Goal: Information Seeking & Learning: Learn about a topic

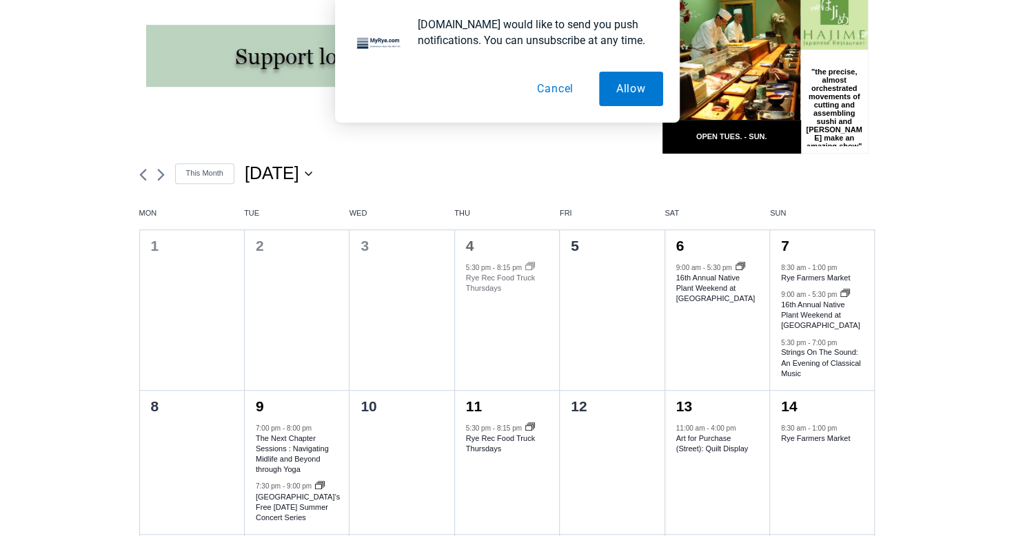
scroll to position [465, 0]
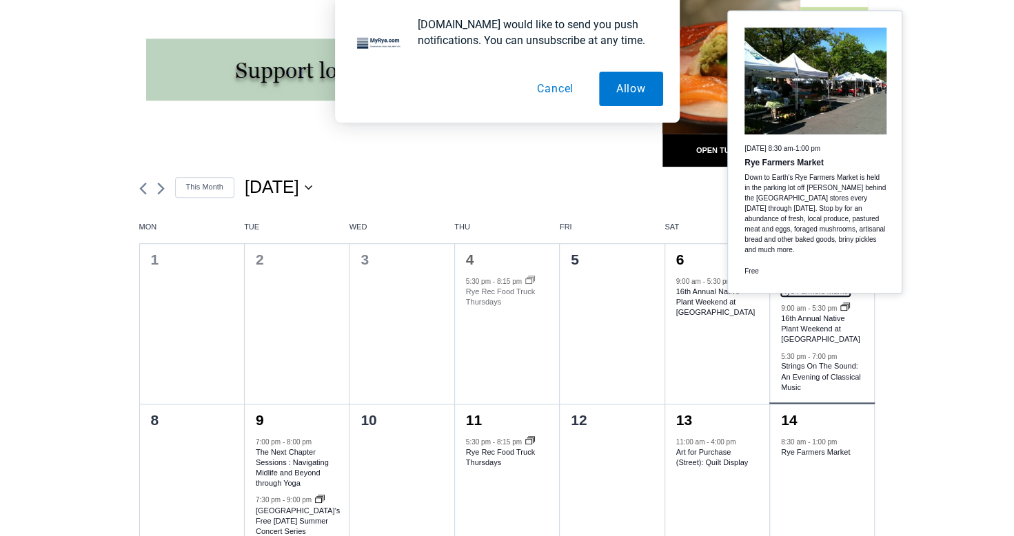
click at [815, 291] on link "Rye Farmers Market" at bounding box center [815, 291] width 69 height 9
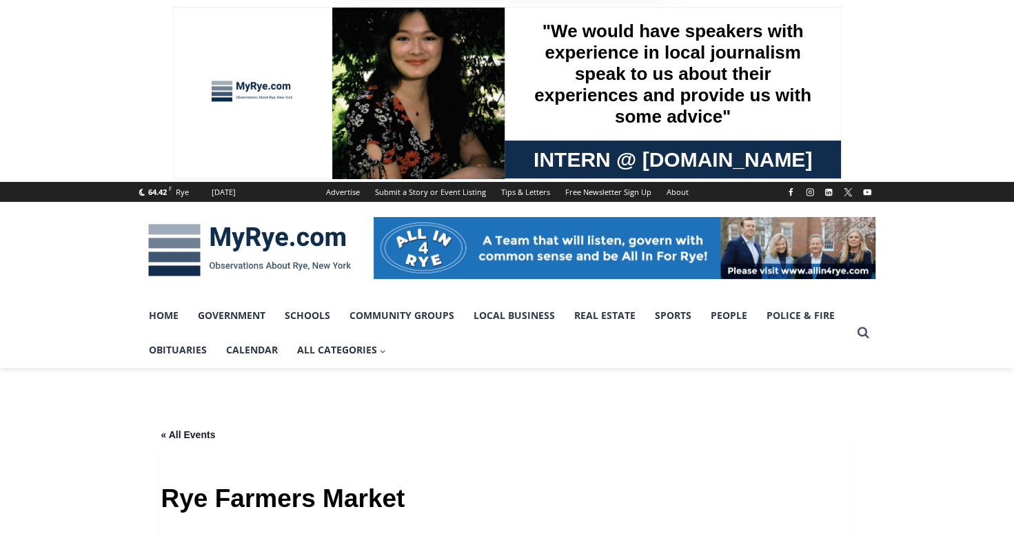
click at [549, 92] on button "Cancel" at bounding box center [555, 89] width 71 height 34
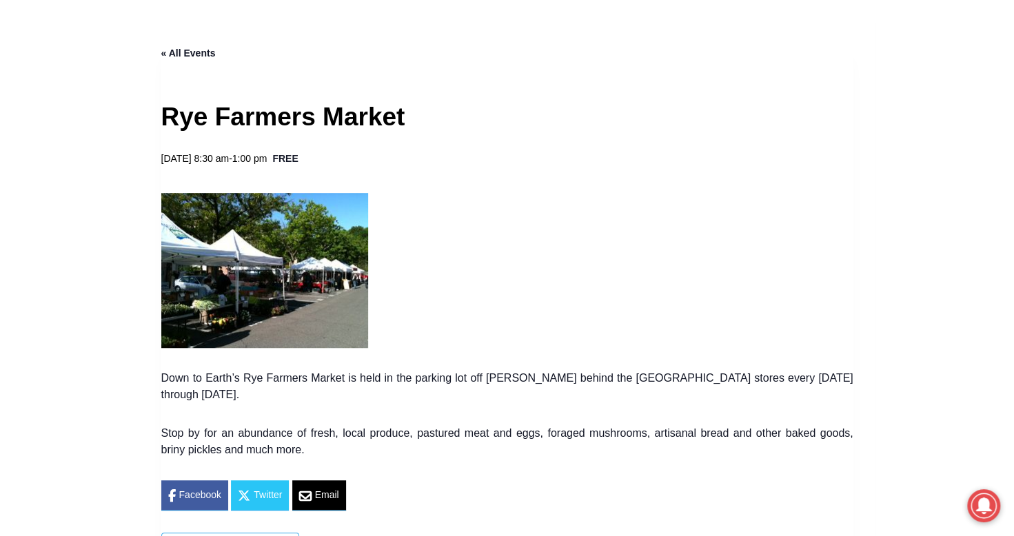
scroll to position [386, 0]
